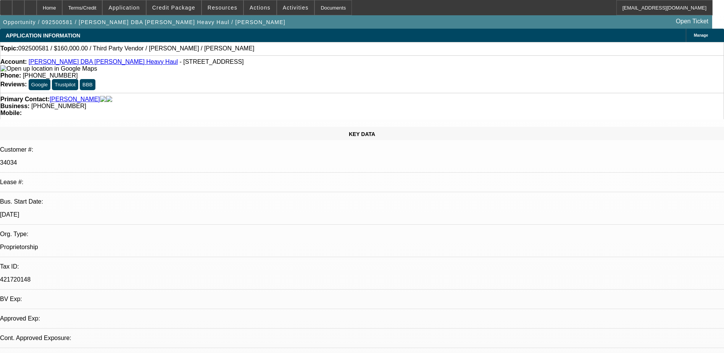
select select "0"
select select "2"
select select "0.1"
select select "1"
select select "2"
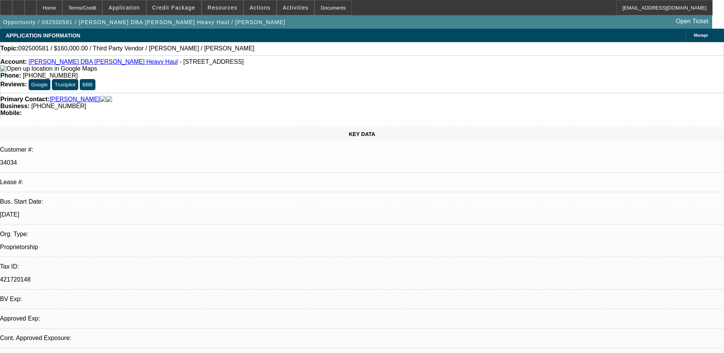
select select "4"
